Goal: Transaction & Acquisition: Purchase product/service

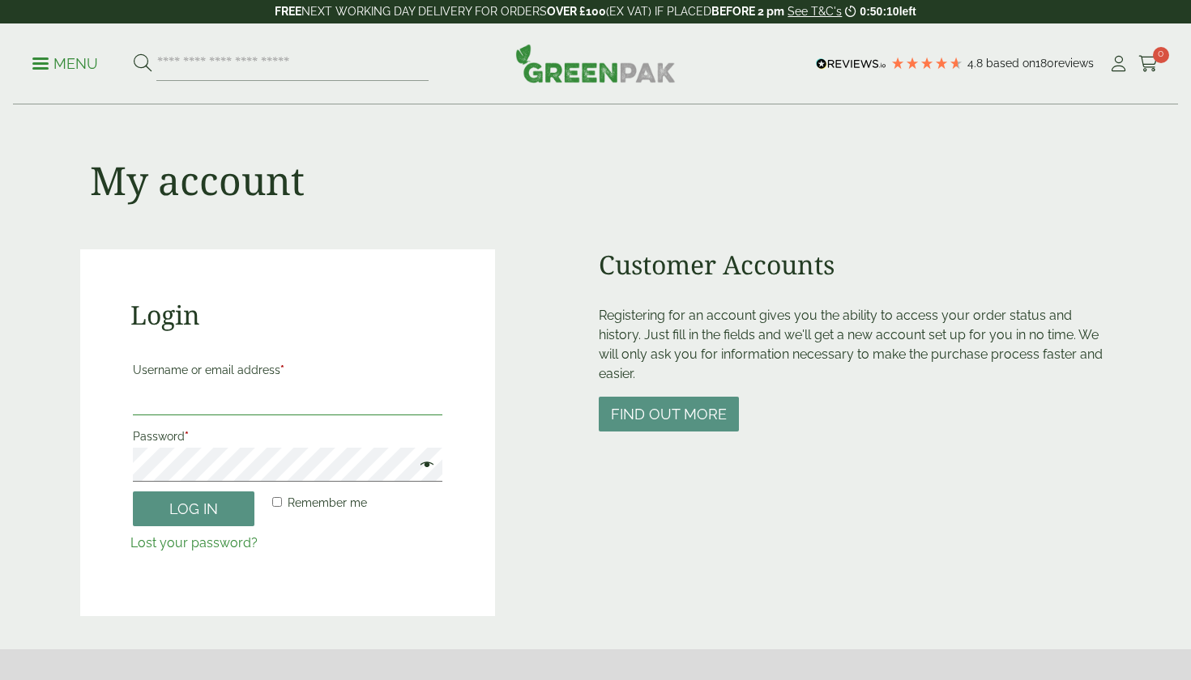
click at [211, 407] on input "Username or email address *" at bounding box center [287, 399] width 309 height 34
type input "**********"
click at [162, 505] on button "Log in" at bounding box center [194, 509] width 122 height 35
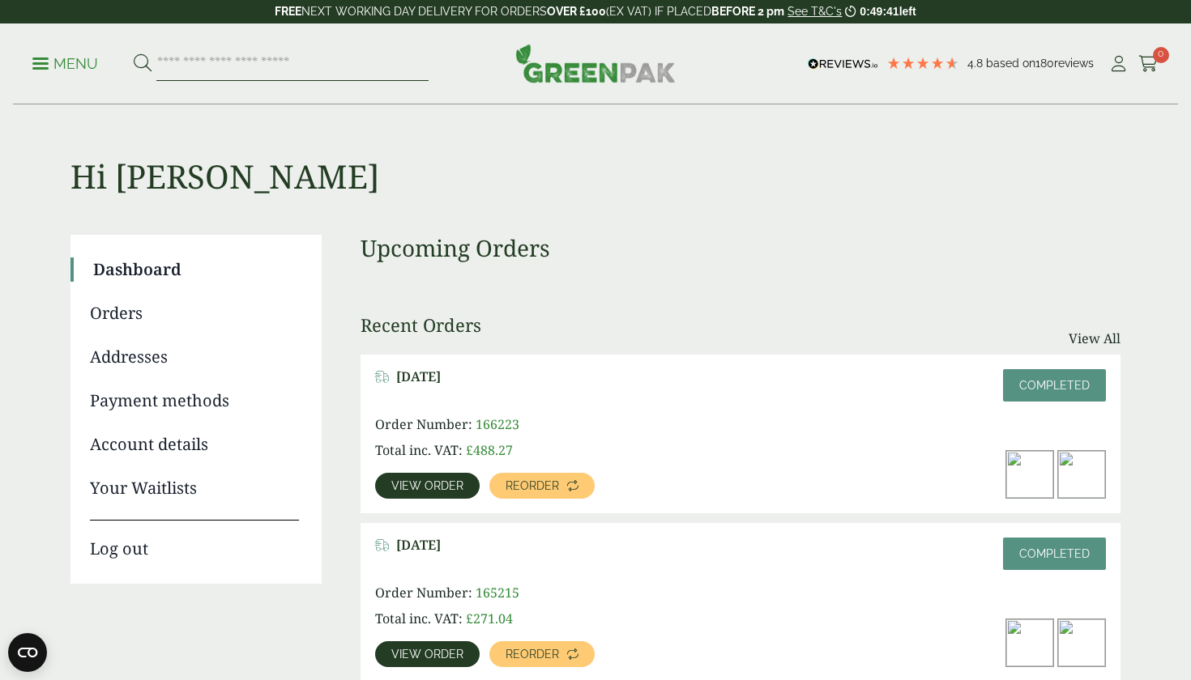
click at [250, 67] on input "search" at bounding box center [292, 64] width 272 height 34
type input "*****"
click at [142, 63] on button at bounding box center [143, 63] width 18 height 21
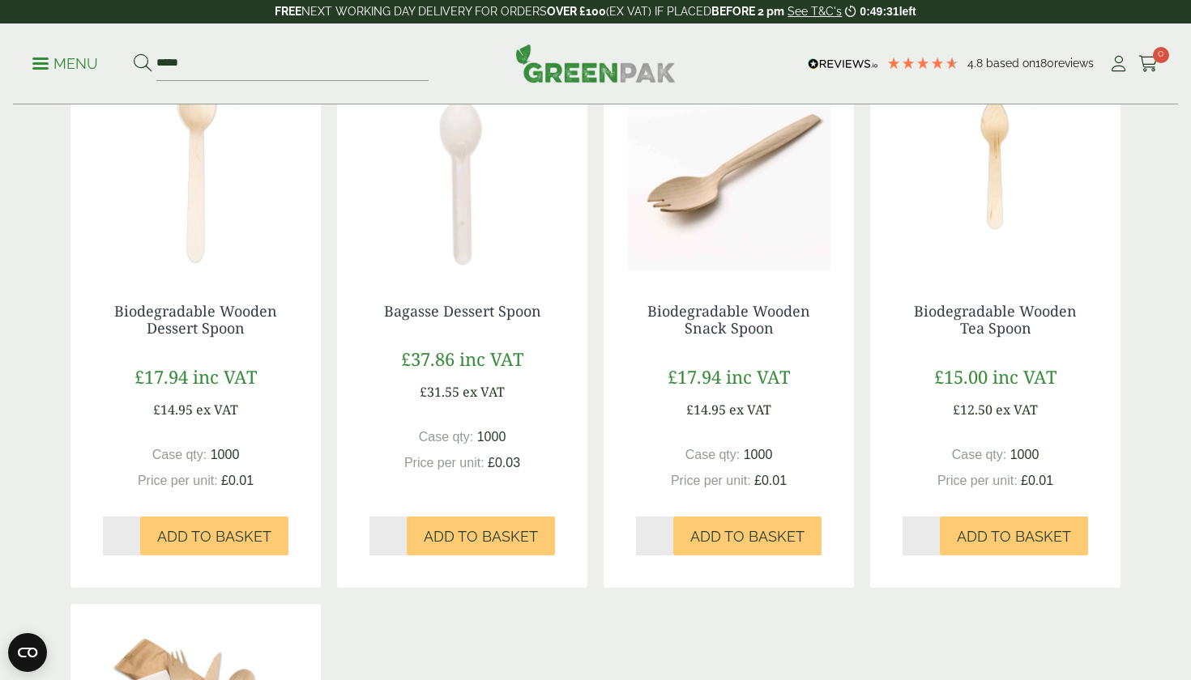
scroll to position [267, 0]
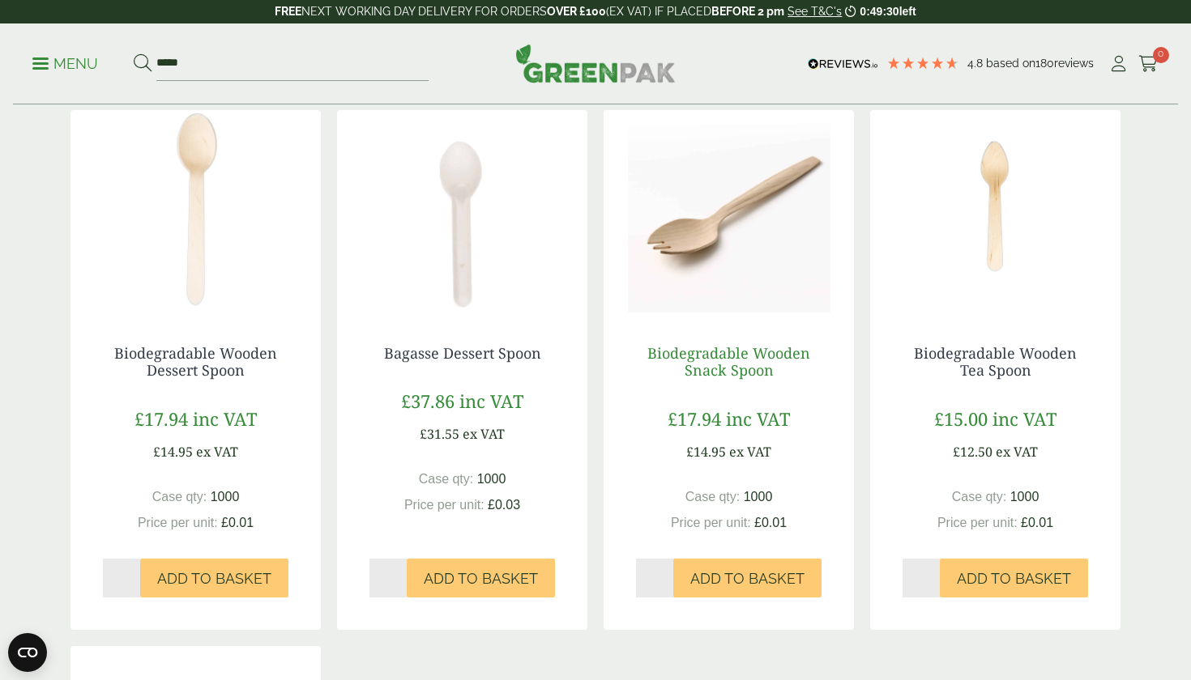
click at [697, 361] on link "Biodegradable Wooden Snack Spoon" at bounding box center [728, 361] width 163 height 37
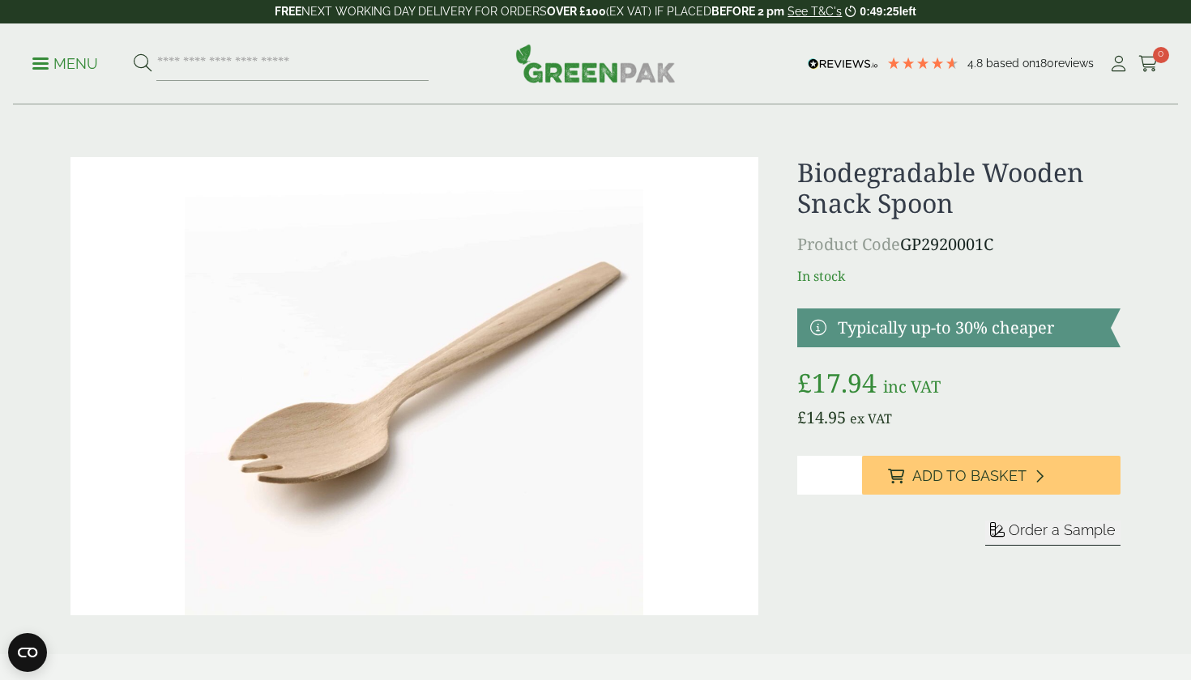
click at [846, 470] on input "*" at bounding box center [829, 475] width 65 height 39
type input "*"
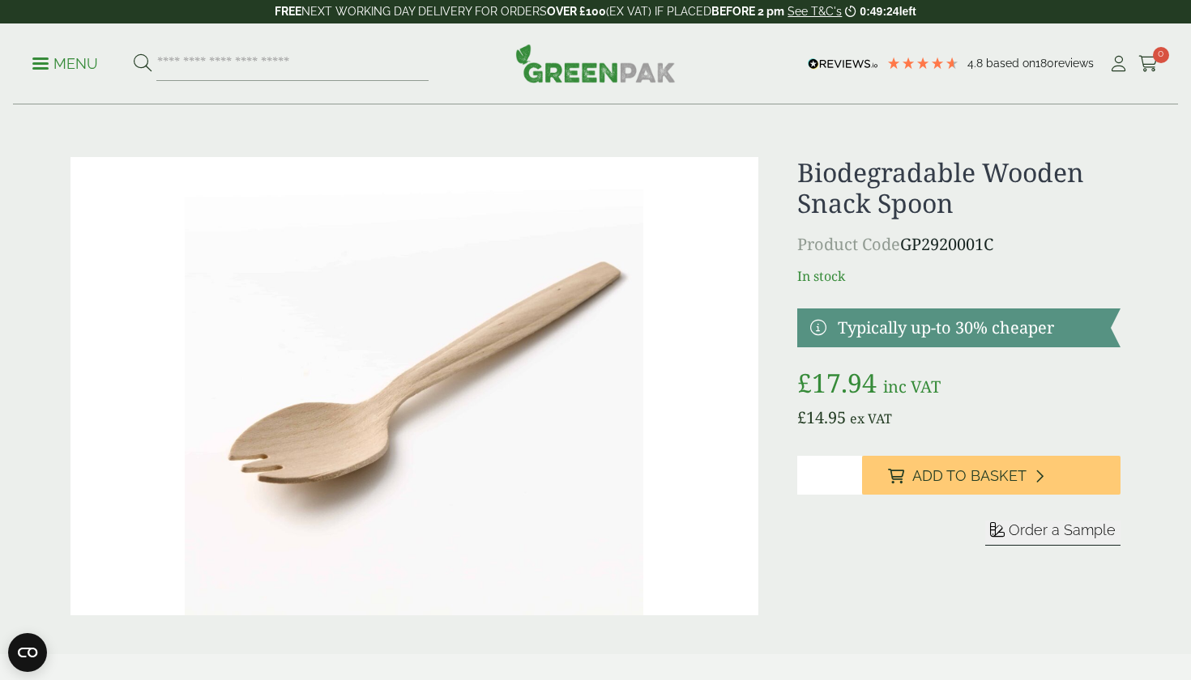
click at [846, 470] on input "*" at bounding box center [829, 475] width 65 height 39
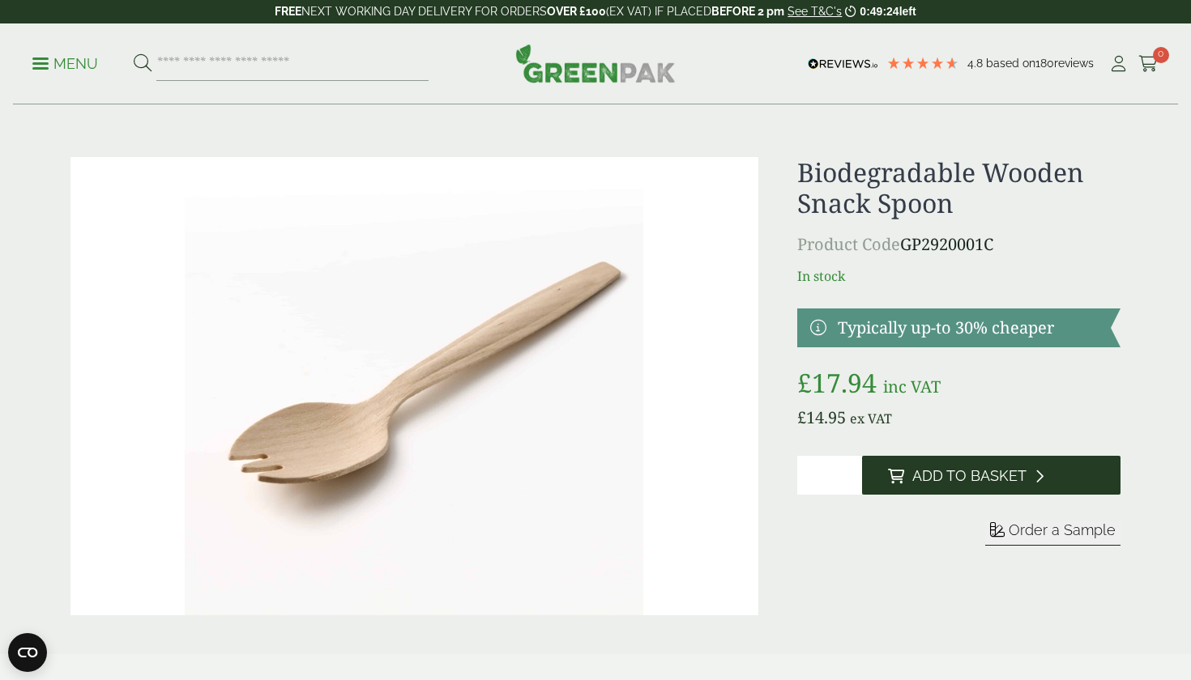
click at [889, 475] on icon at bounding box center [896, 476] width 16 height 15
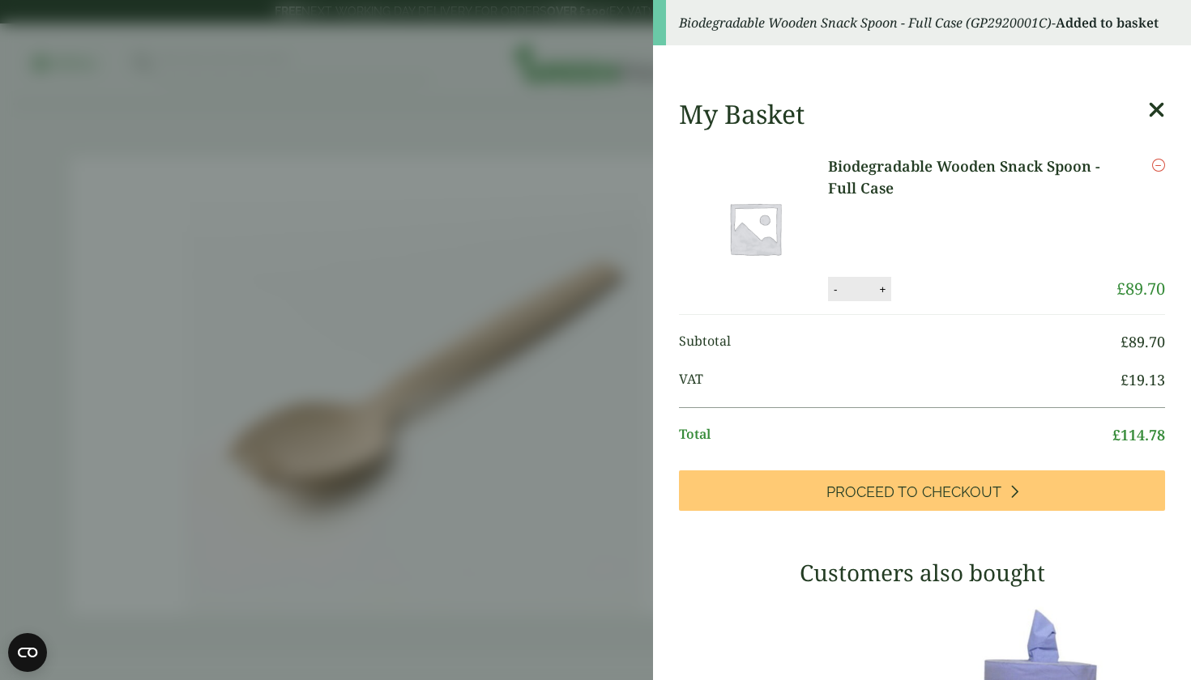
click at [1149, 114] on icon at bounding box center [1156, 110] width 17 height 23
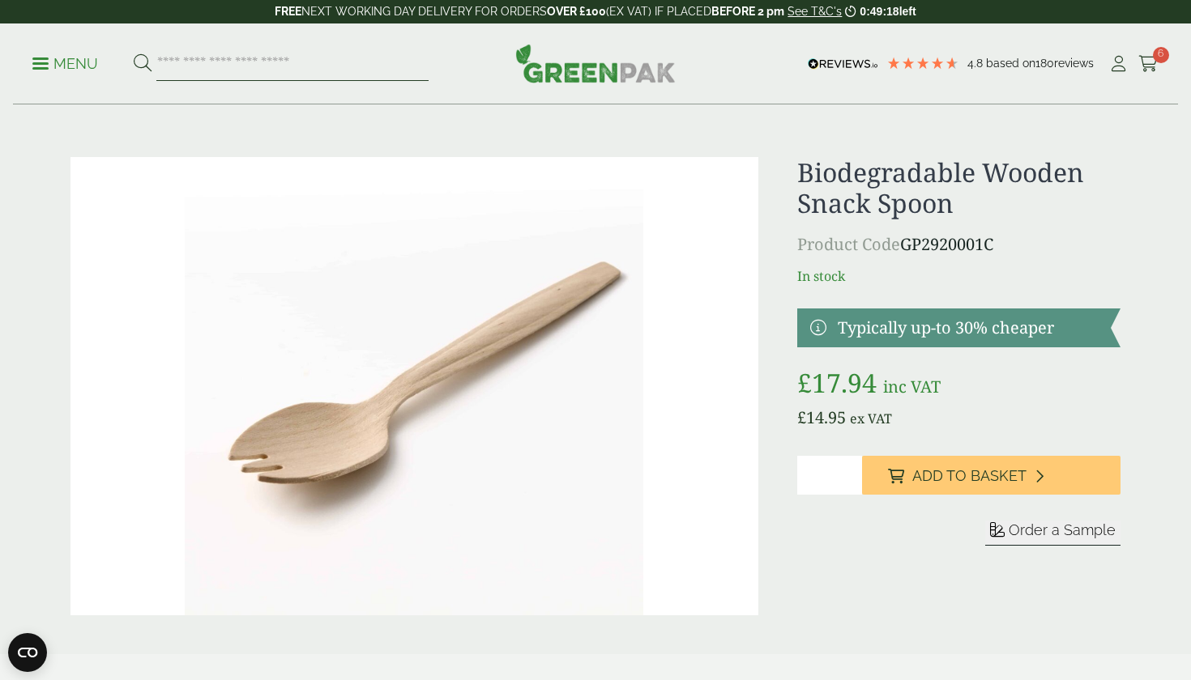
click at [287, 70] on input "search" at bounding box center [292, 64] width 272 height 34
type input "*****"
click at [142, 63] on button at bounding box center [143, 63] width 18 height 21
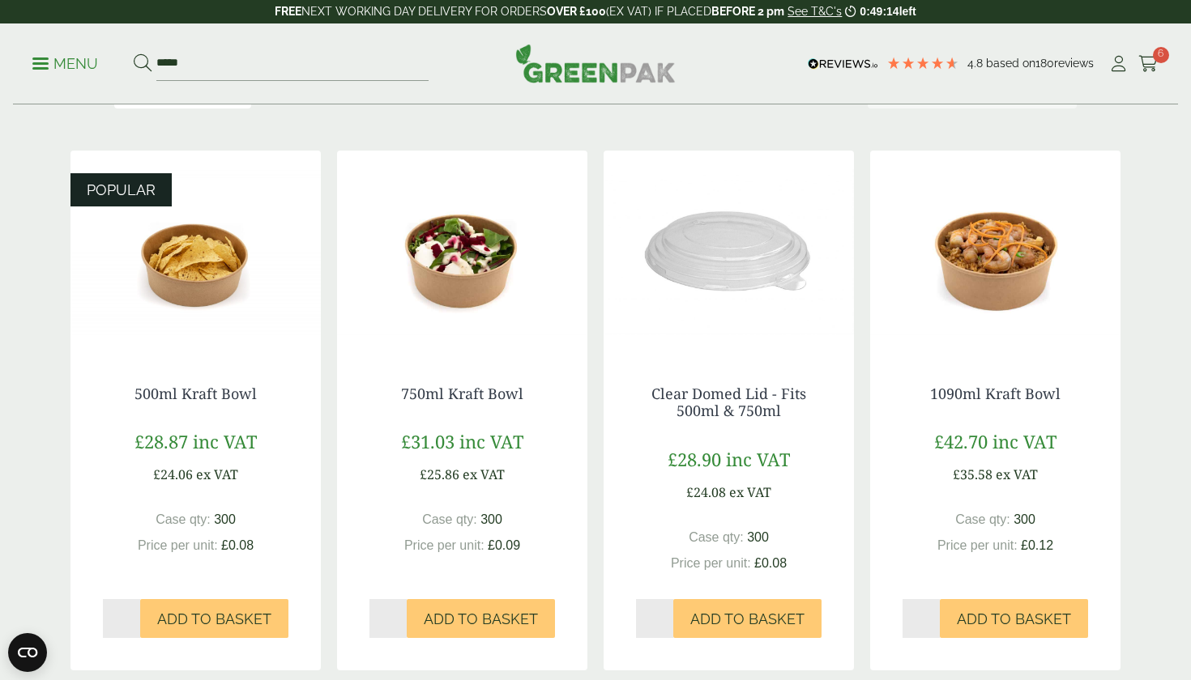
scroll to position [230, 0]
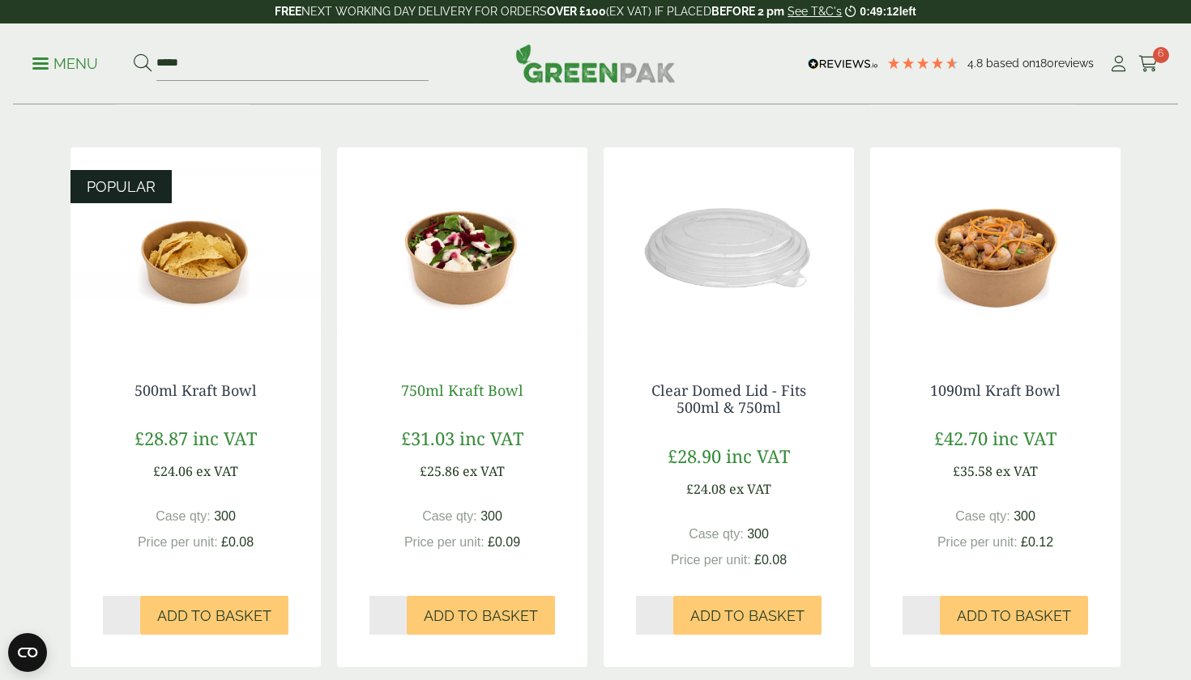
click at [451, 386] on link "750ml Kraft Bowl" at bounding box center [462, 390] width 122 height 19
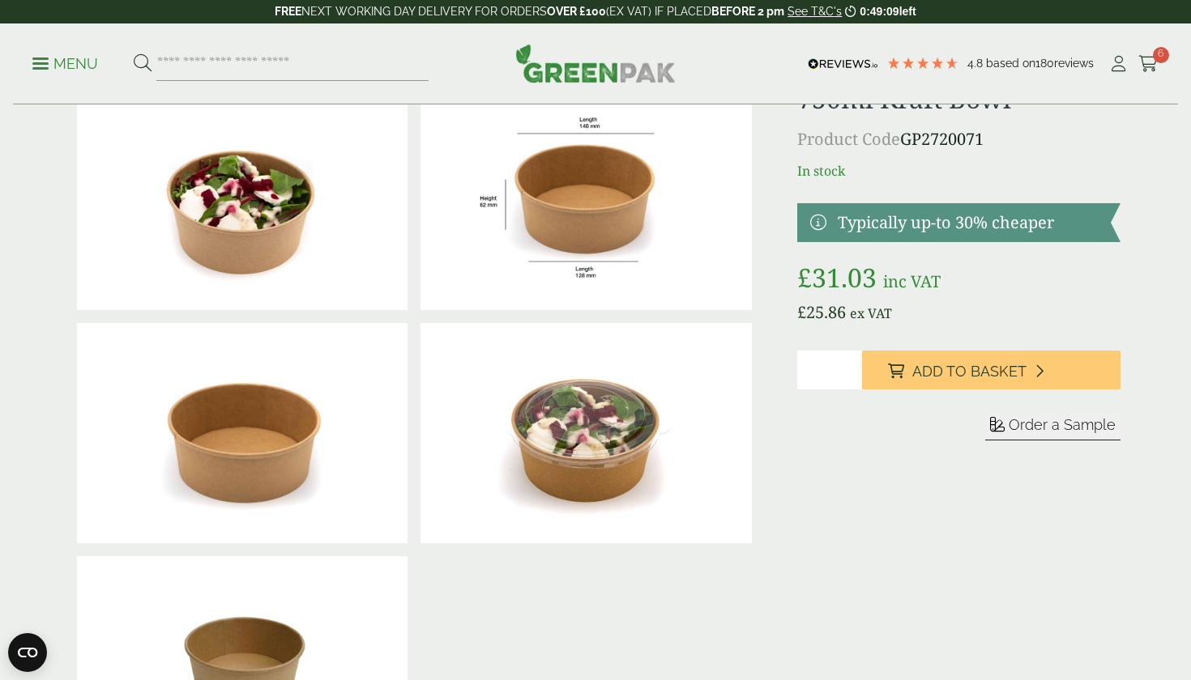
scroll to position [73, 0]
click at [843, 368] on input "*" at bounding box center [829, 371] width 65 height 39
click at [846, 368] on input "*" at bounding box center [829, 371] width 65 height 39
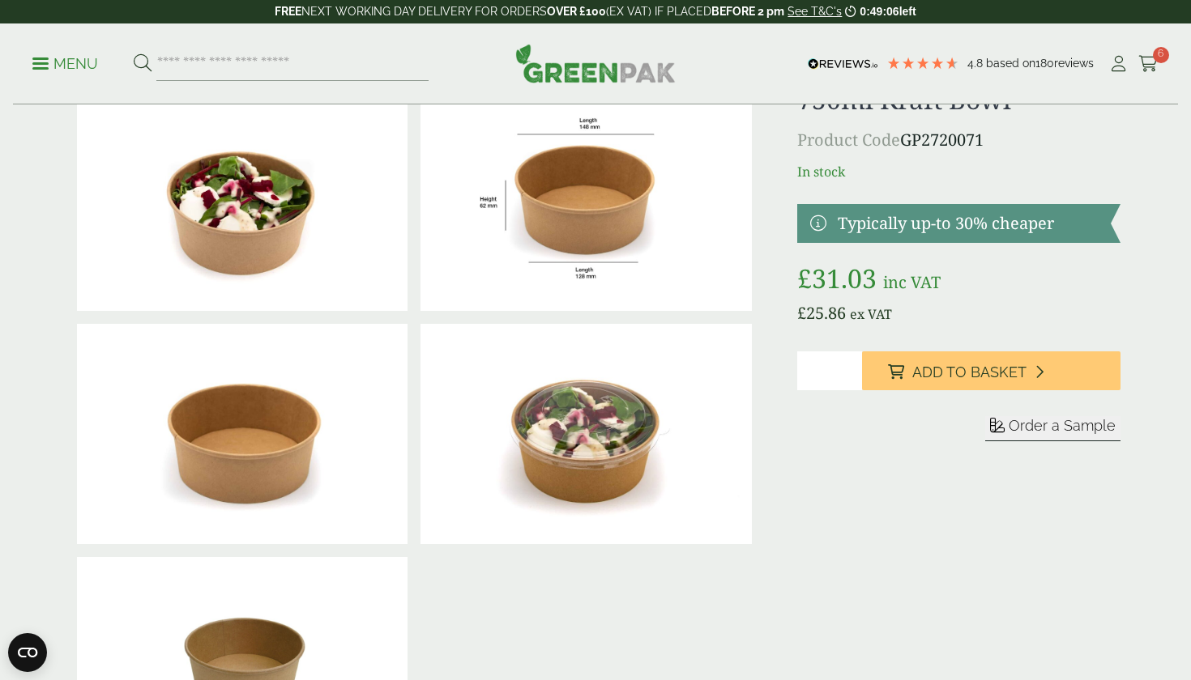
click at [846, 368] on input "*" at bounding box center [829, 371] width 65 height 39
type input "*"
click at [846, 368] on input "*" at bounding box center [829, 371] width 65 height 39
click at [795, 486] on div at bounding box center [595, 434] width 1069 height 701
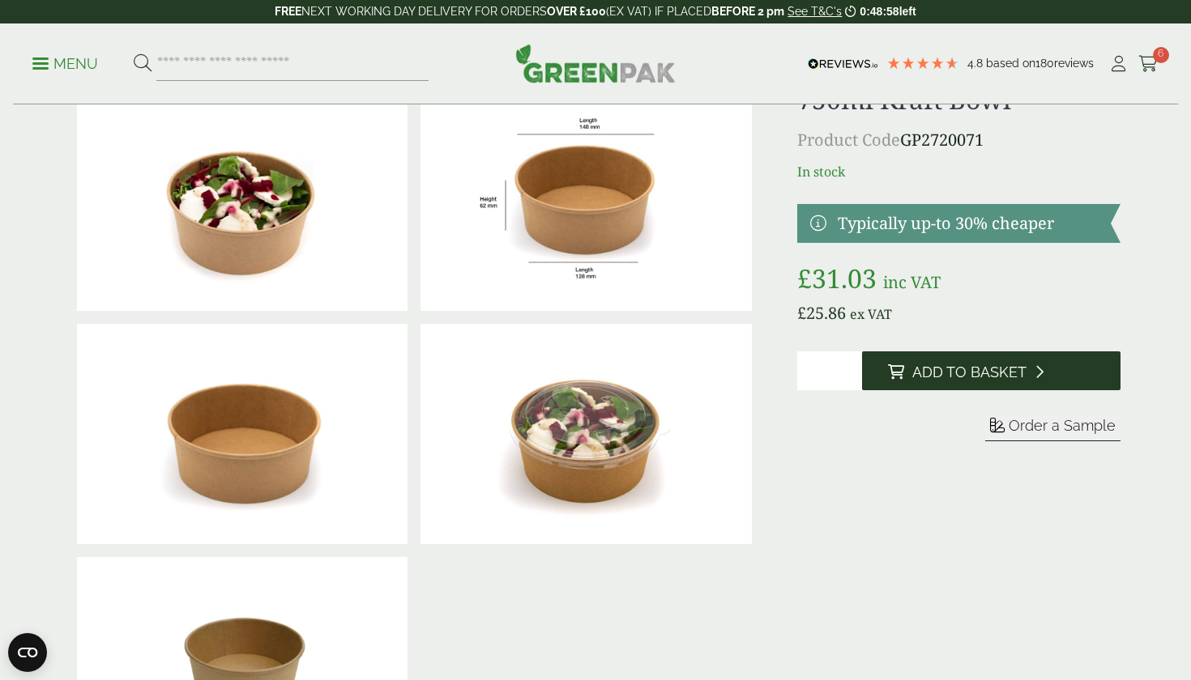
click at [949, 385] on button "Add to Basket" at bounding box center [991, 371] width 258 height 39
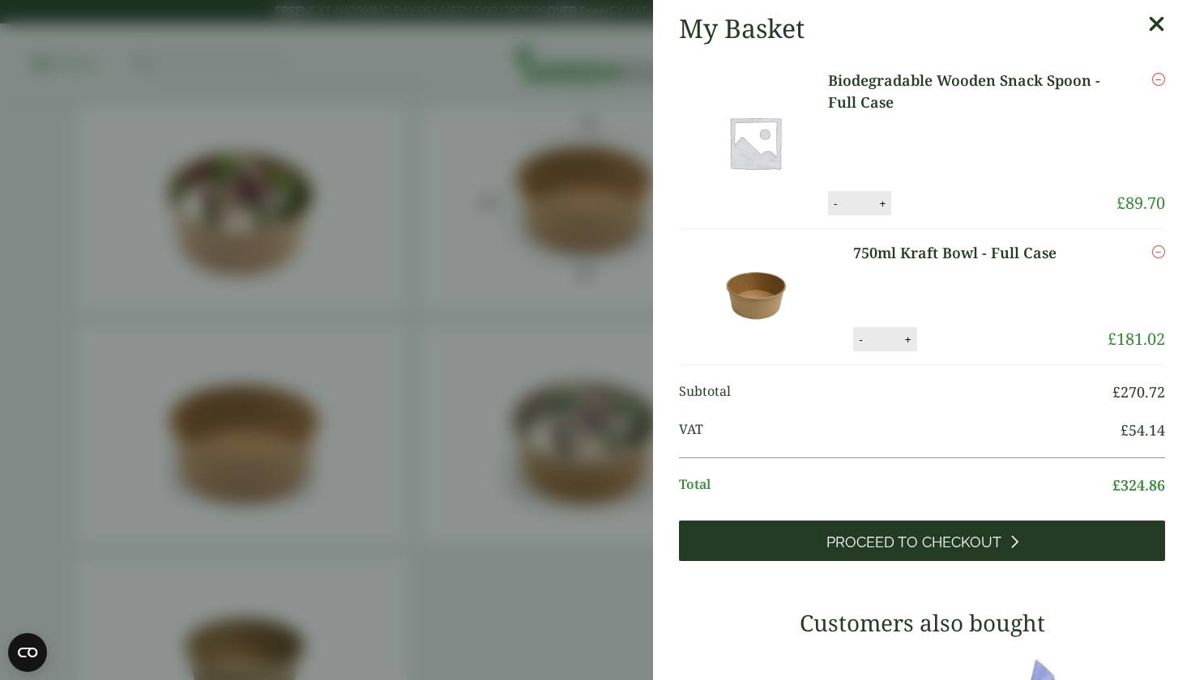
click at [831, 532] on link "Proceed to Checkout" at bounding box center [922, 541] width 486 height 41
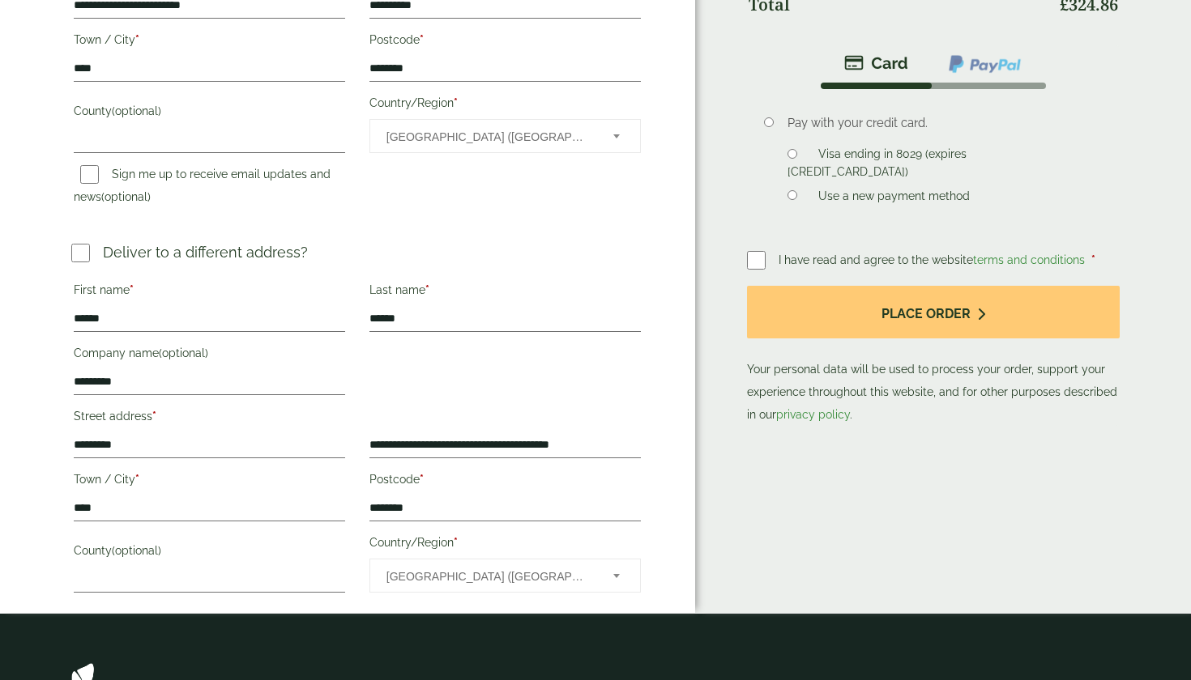
scroll to position [505, 0]
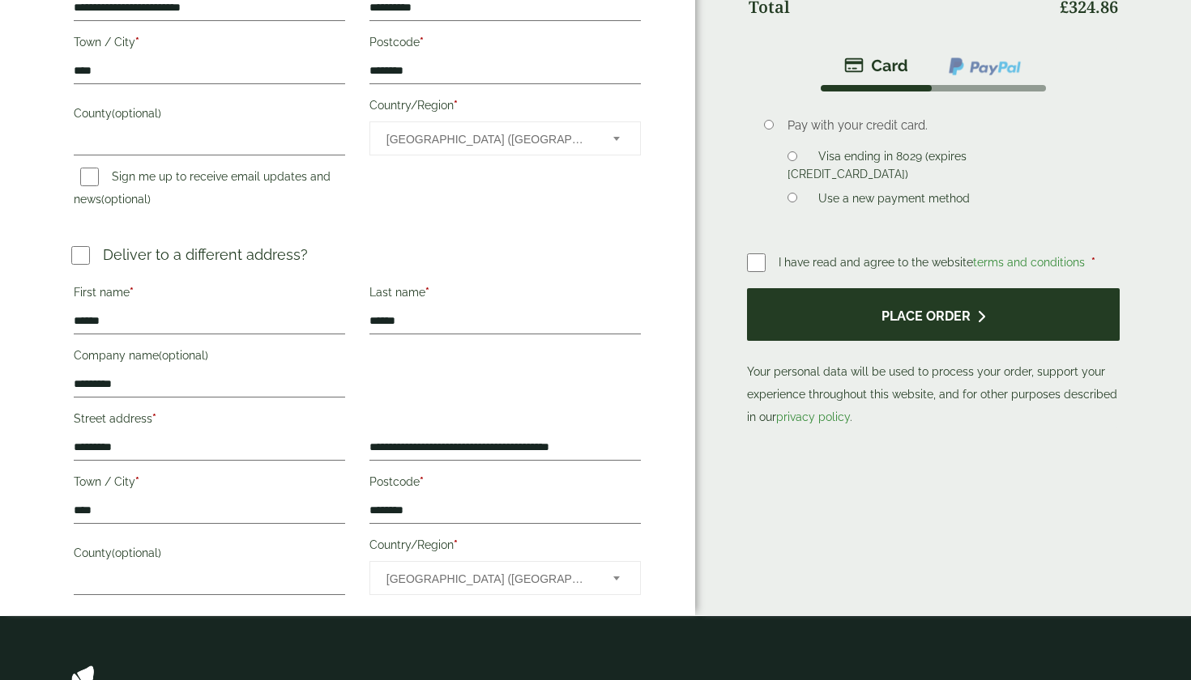
click at [824, 319] on button "Place order" at bounding box center [933, 314] width 373 height 53
